Goal: Information Seeking & Learning: Compare options

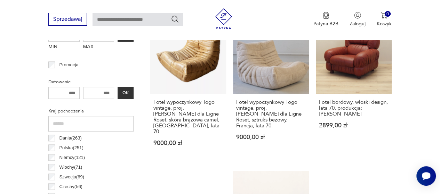
scroll to position [344, 0]
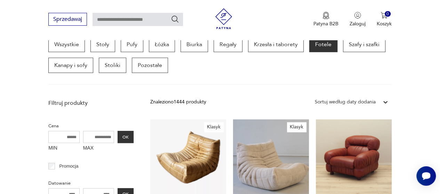
scroll to position [184, 0]
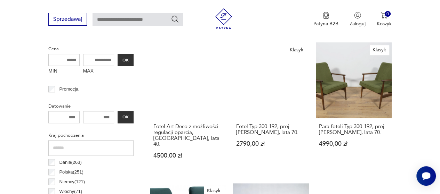
scroll to position [177, 0]
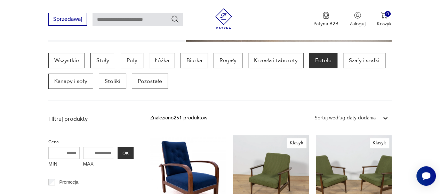
click at [383, 118] on icon at bounding box center [385, 118] width 7 height 7
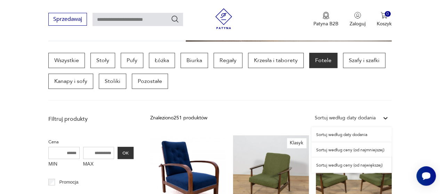
click at [361, 150] on div "Sortuj według ceny (od najmniejszej)" at bounding box center [351, 150] width 80 height 15
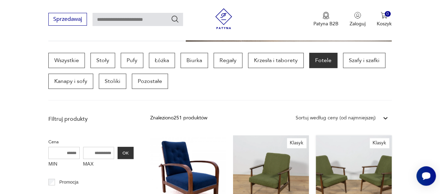
scroll to position [184, 0]
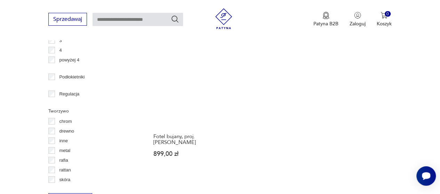
scroll to position [998, 0]
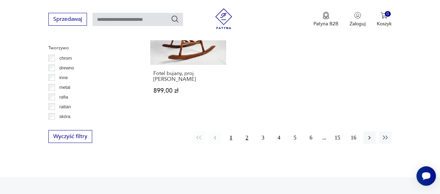
click at [247, 132] on button "2" at bounding box center [247, 138] width 13 height 13
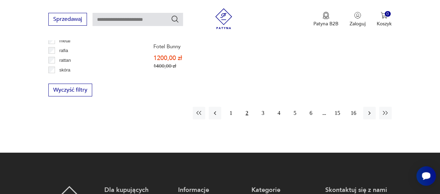
scroll to position [1046, 0]
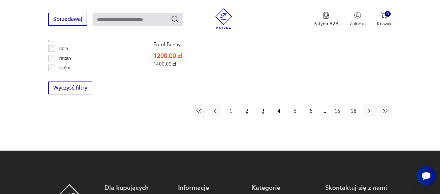
click at [262, 105] on button "3" at bounding box center [263, 111] width 13 height 13
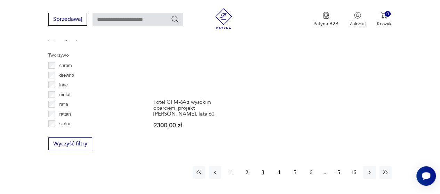
scroll to position [991, 0]
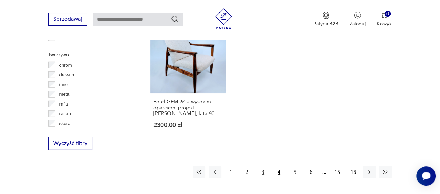
click at [278, 166] on button "4" at bounding box center [279, 172] width 13 height 13
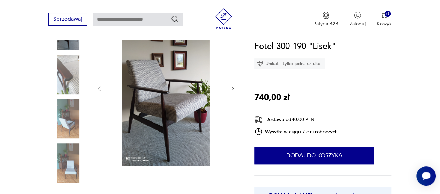
click at [72, 76] on img at bounding box center [68, 75] width 40 height 40
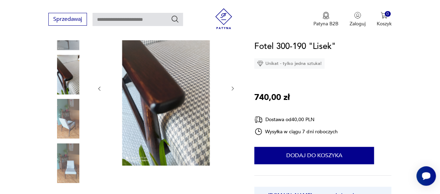
click at [69, 118] on img at bounding box center [68, 119] width 40 height 40
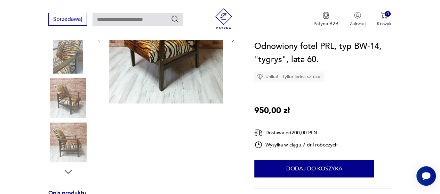
scroll to position [70, 0]
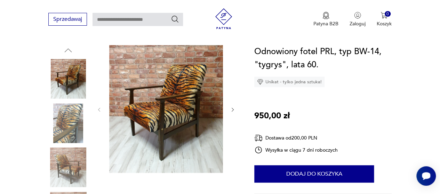
click at [69, 161] on img at bounding box center [68, 168] width 40 height 40
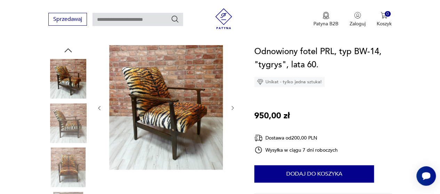
click at [66, 80] on img at bounding box center [68, 79] width 40 height 40
click at [72, 167] on img at bounding box center [68, 168] width 40 height 40
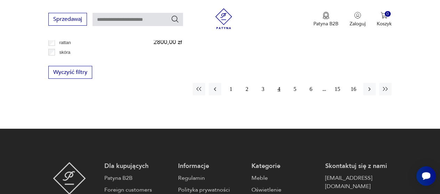
scroll to position [1067, 0]
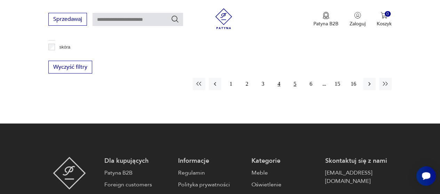
click at [290, 78] on button "5" at bounding box center [295, 84] width 13 height 13
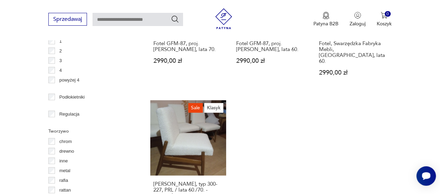
scroll to position [1053, 0]
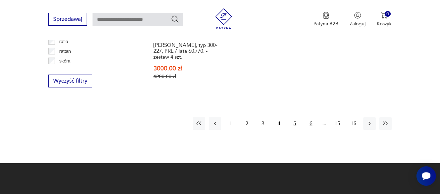
click at [313, 118] on button "6" at bounding box center [311, 124] width 13 height 13
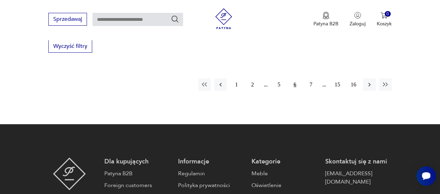
scroll to position [1088, 0]
click at [311, 79] on button "7" at bounding box center [311, 85] width 13 height 13
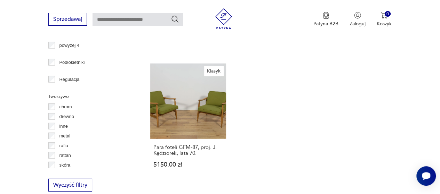
scroll to position [1053, 0]
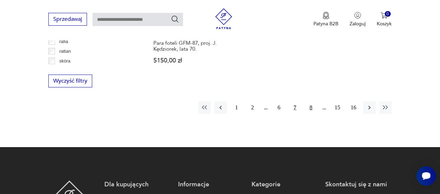
click at [311, 102] on button "8" at bounding box center [311, 108] width 13 height 13
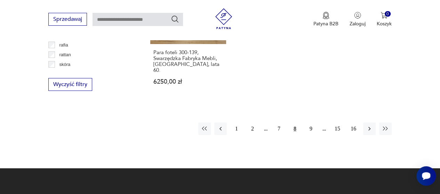
scroll to position [1053, 0]
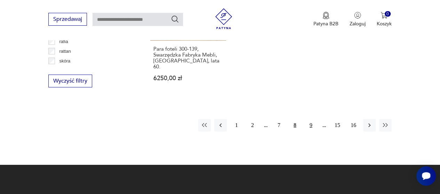
click at [311, 119] on button "9" at bounding box center [311, 125] width 13 height 13
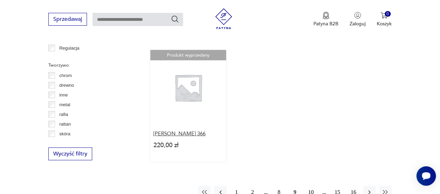
scroll to position [984, 0]
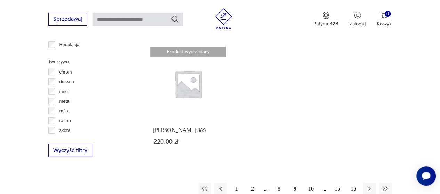
click at [312, 183] on button "10" at bounding box center [311, 189] width 13 height 13
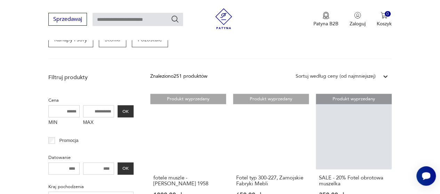
scroll to position [358, 0]
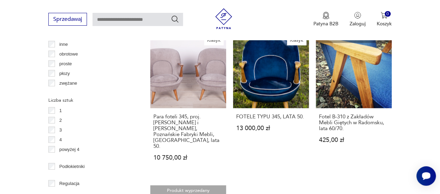
scroll to position [1019, 0]
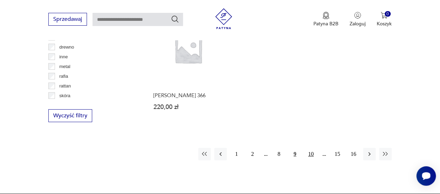
click at [311, 148] on button "10" at bounding box center [311, 154] width 13 height 13
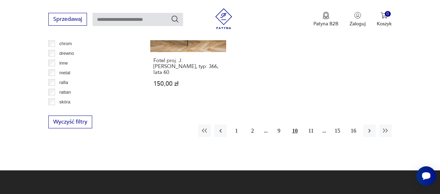
scroll to position [1019, 0]
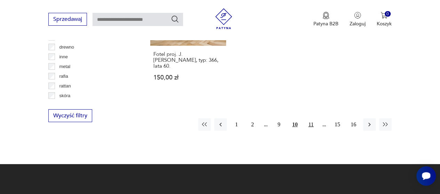
click at [308, 119] on button "11" at bounding box center [311, 125] width 13 height 13
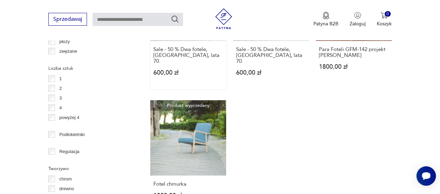
scroll to position [984, 0]
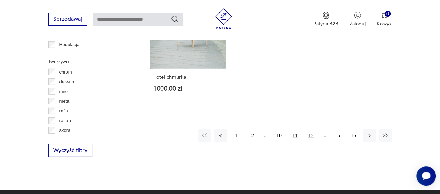
click at [311, 130] on button "12" at bounding box center [311, 136] width 13 height 13
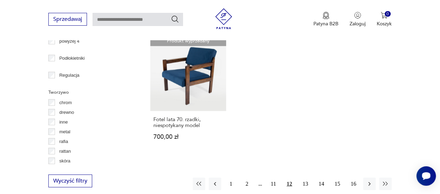
scroll to position [1019, 0]
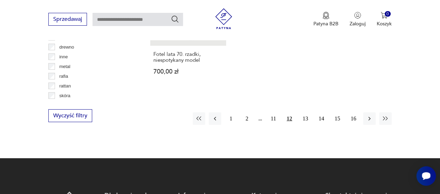
click at [369, 115] on icon "button" at bounding box center [369, 118] width 7 height 7
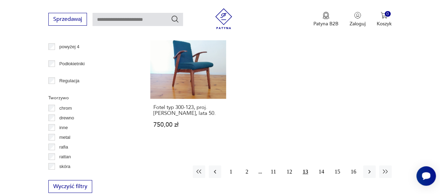
scroll to position [949, 0]
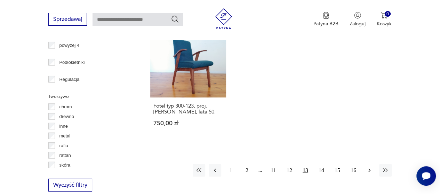
click at [369, 169] on icon "button" at bounding box center [369, 171] width 2 height 4
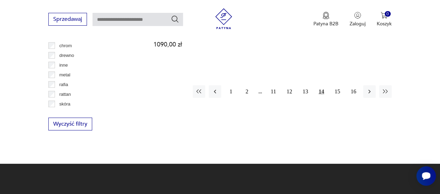
scroll to position [1019, 0]
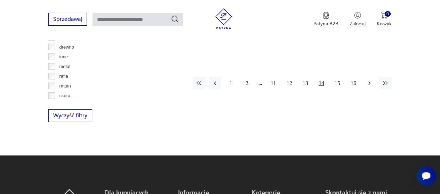
click at [370, 82] on icon "button" at bounding box center [369, 84] width 2 height 4
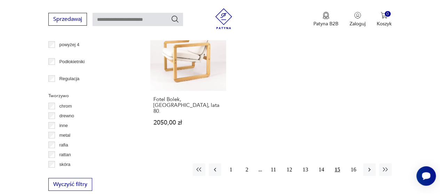
scroll to position [984, 0]
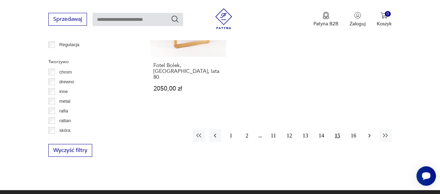
click at [370, 132] on icon "button" at bounding box center [369, 135] width 7 height 7
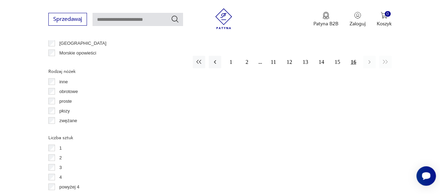
scroll to position [810, 0]
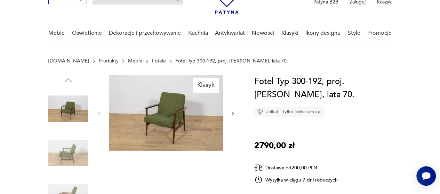
scroll to position [70, 0]
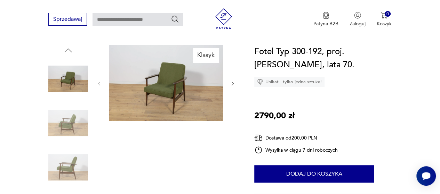
click at [71, 166] on img at bounding box center [68, 168] width 40 height 40
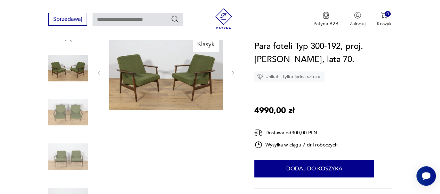
scroll to position [70, 0]
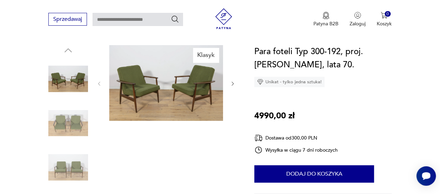
click at [61, 122] on img at bounding box center [68, 124] width 40 height 40
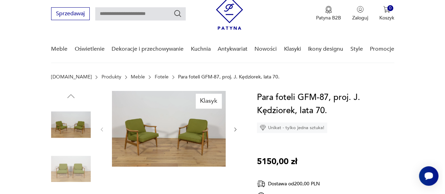
scroll to position [35, 0]
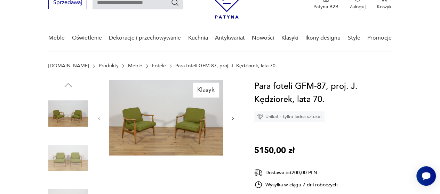
click at [76, 146] on img at bounding box center [68, 158] width 40 height 40
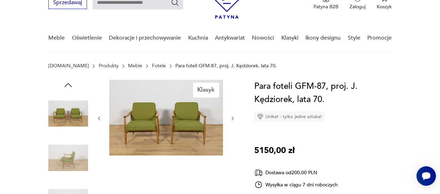
click at [168, 116] on img at bounding box center [166, 118] width 114 height 76
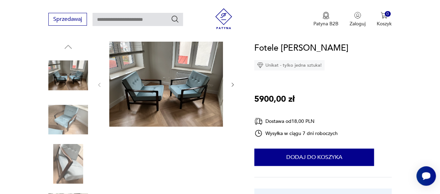
scroll to position [104, 0]
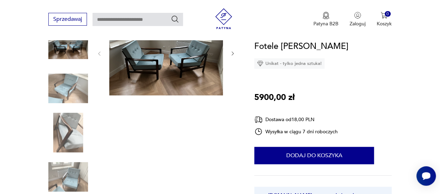
click at [63, 93] on img at bounding box center [68, 89] width 40 height 40
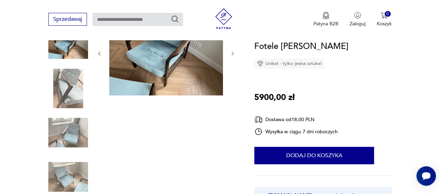
click at [58, 127] on img at bounding box center [68, 133] width 40 height 40
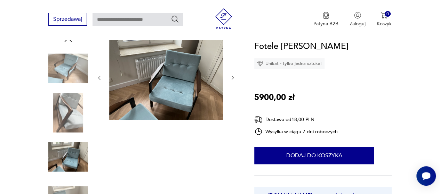
scroll to position [70, 0]
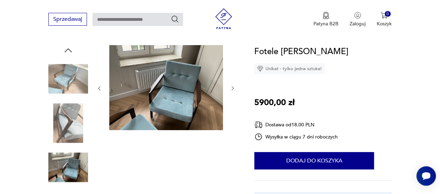
click at [64, 172] on img at bounding box center [68, 168] width 40 height 40
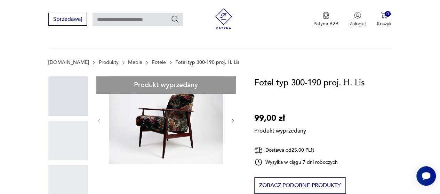
scroll to position [104, 0]
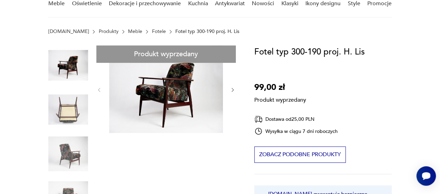
scroll to position [35, 0]
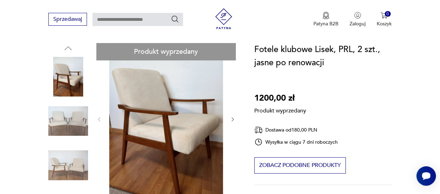
scroll to position [70, 0]
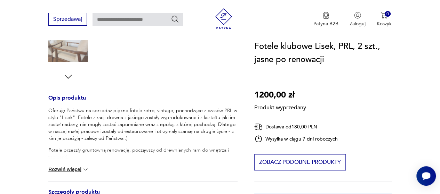
scroll to position [278, 0]
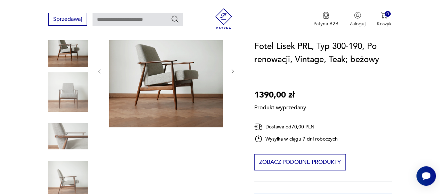
scroll to position [104, 0]
